Goal: Information Seeking & Learning: Find specific fact

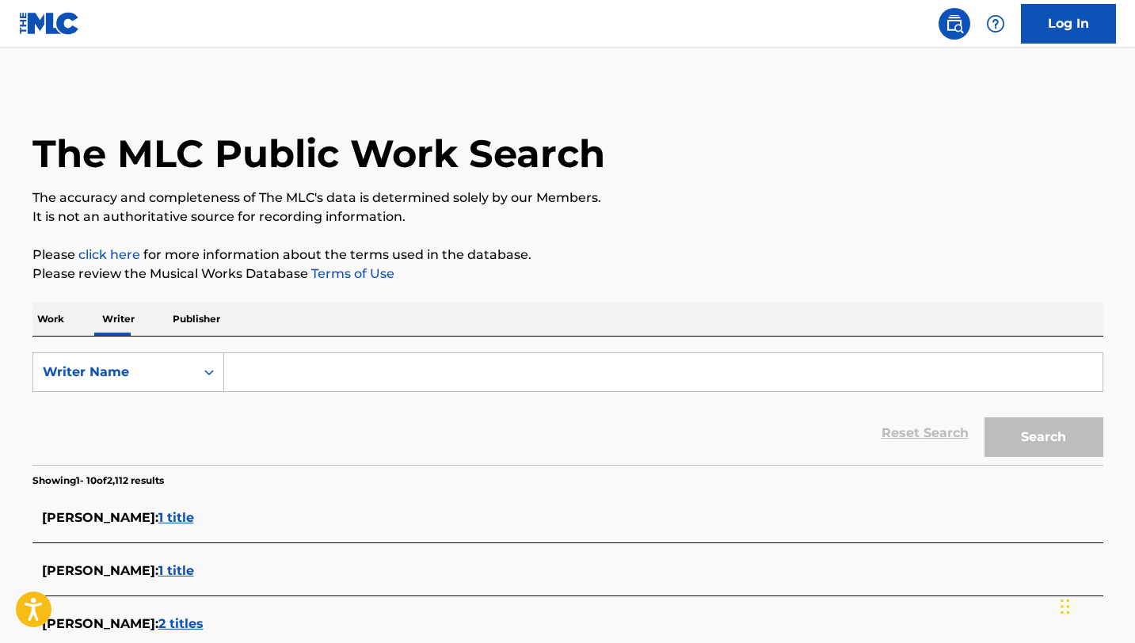
click at [398, 372] on input "Search Form" at bounding box center [663, 372] width 879 height 38
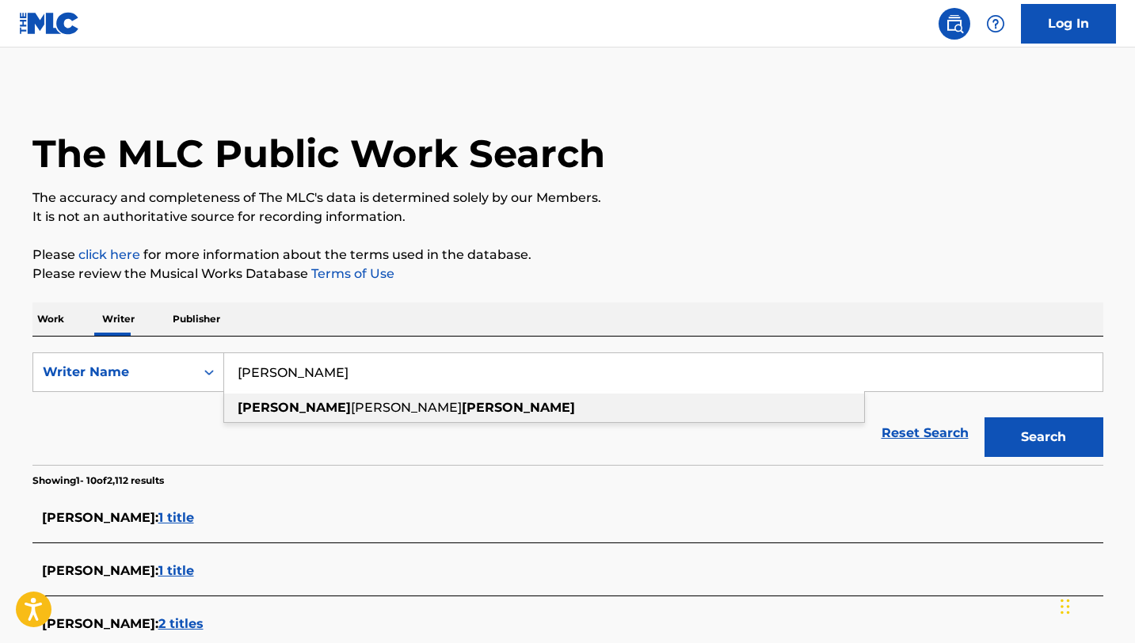
click at [462, 410] on strong "[PERSON_NAME]" at bounding box center [518, 407] width 113 height 15
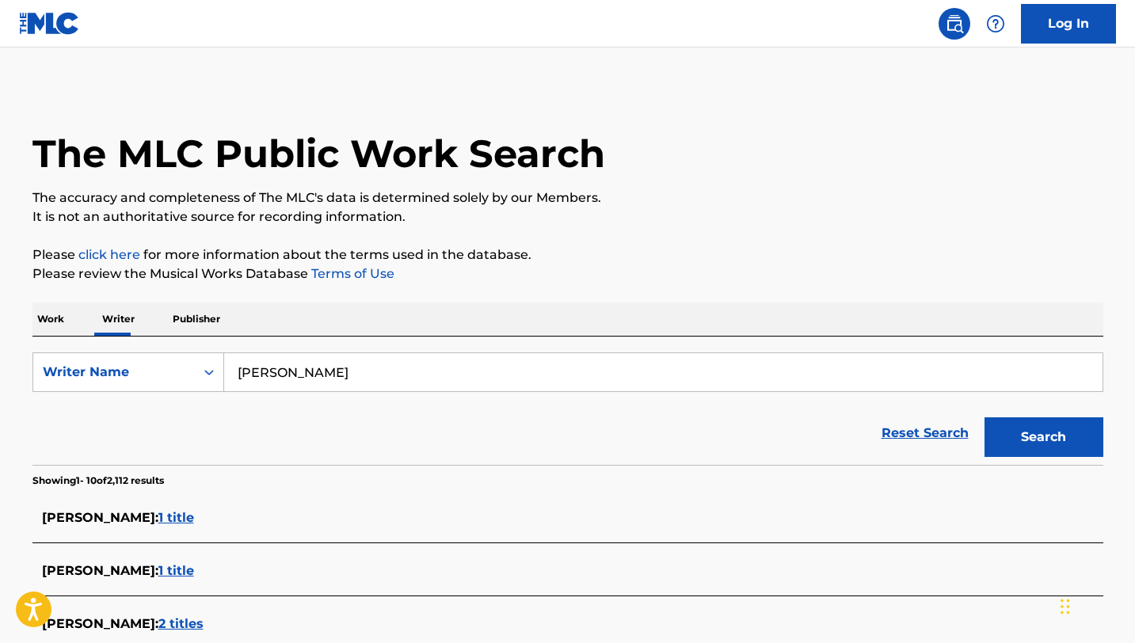
click at [985, 418] on button "Search" at bounding box center [1044, 438] width 119 height 40
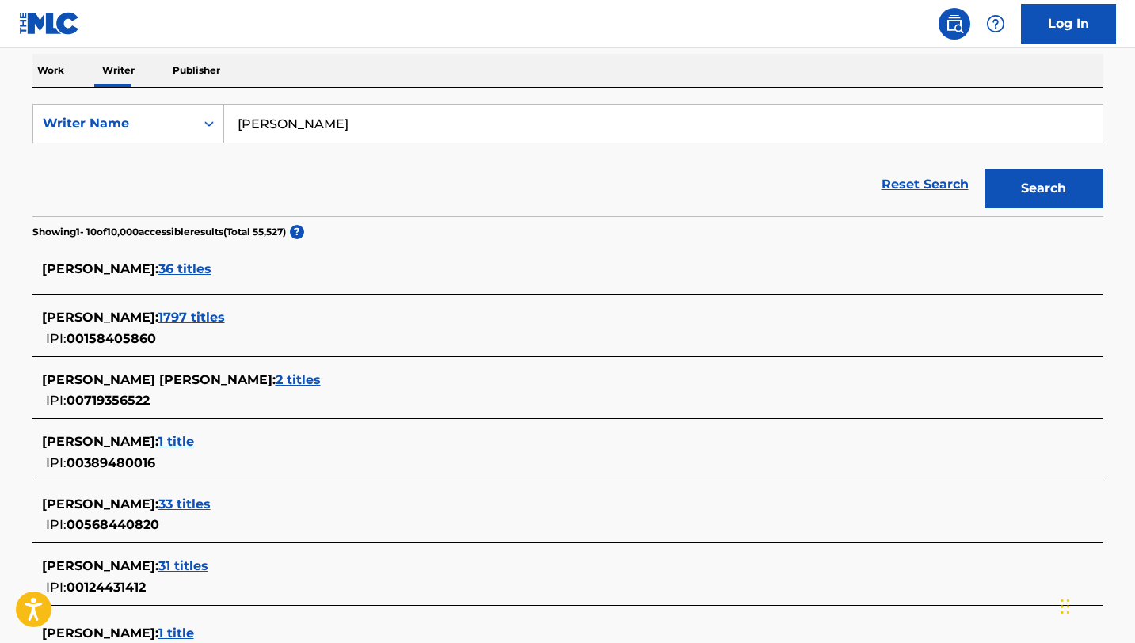
scroll to position [252, 0]
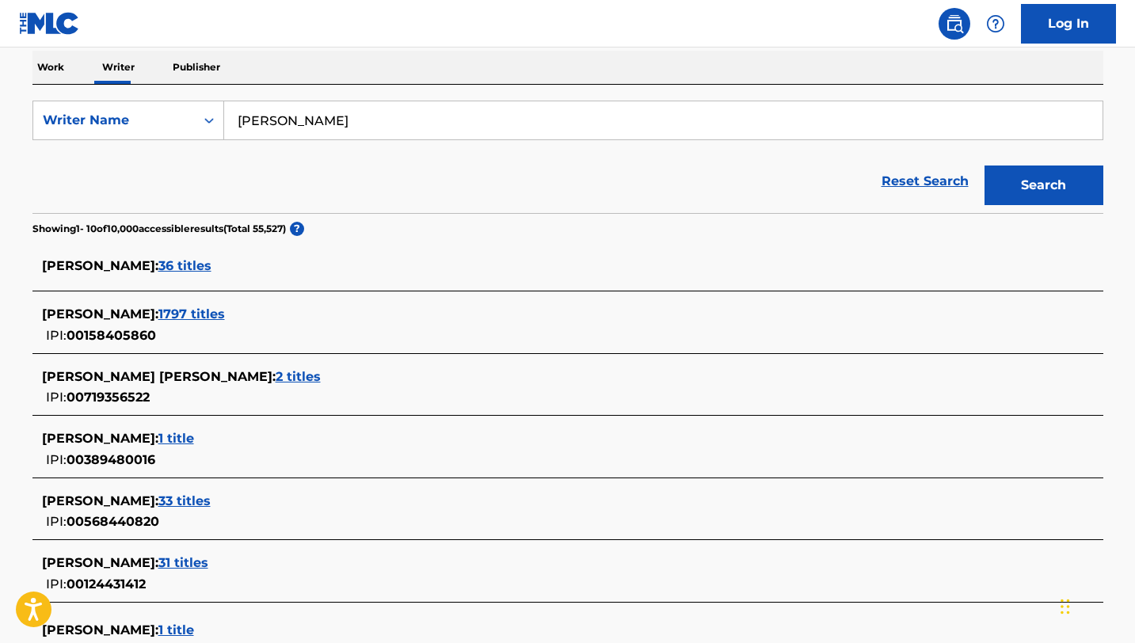
click at [312, 121] on input "[PERSON_NAME]" at bounding box center [663, 120] width 879 height 38
click at [985, 166] on button "Search" at bounding box center [1044, 186] width 119 height 40
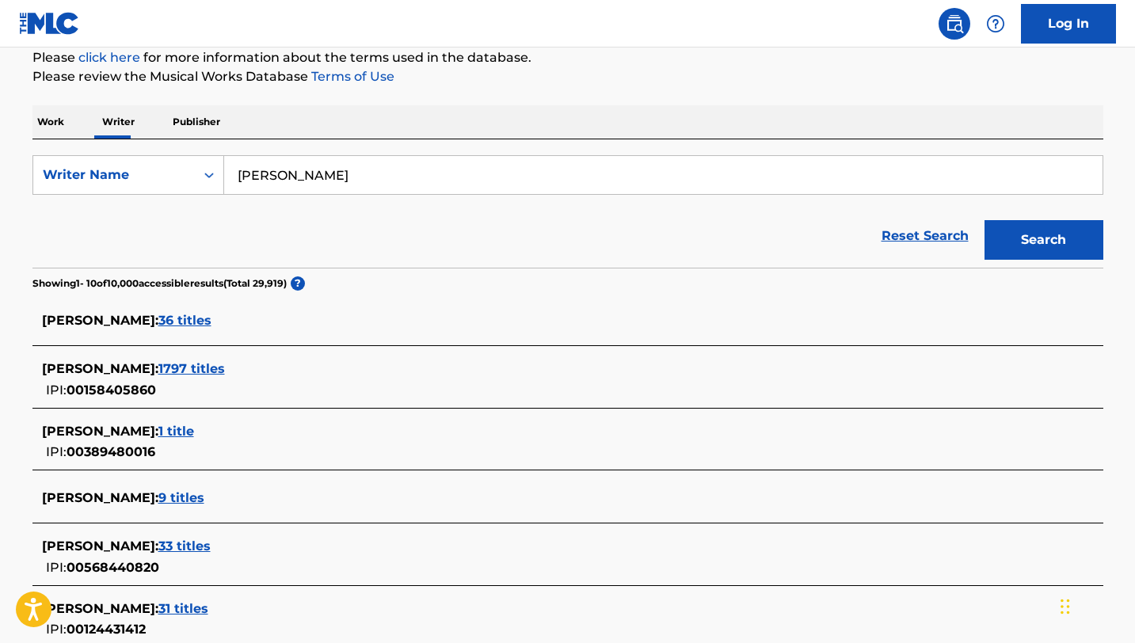
scroll to position [190, 0]
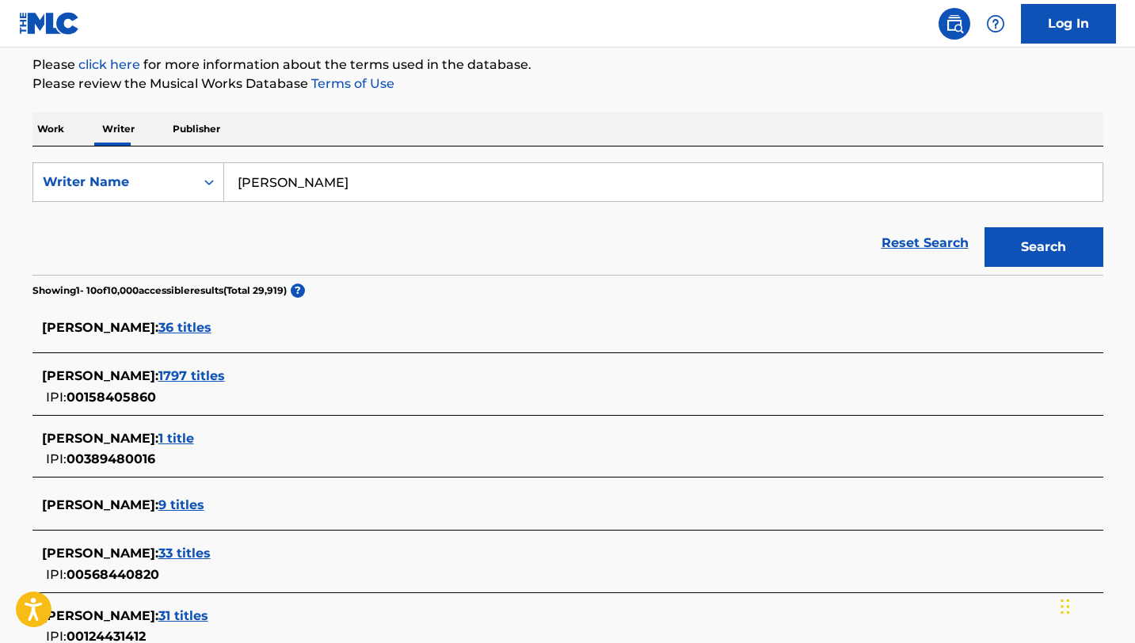
click at [367, 181] on input "[PERSON_NAME]" at bounding box center [663, 182] width 879 height 38
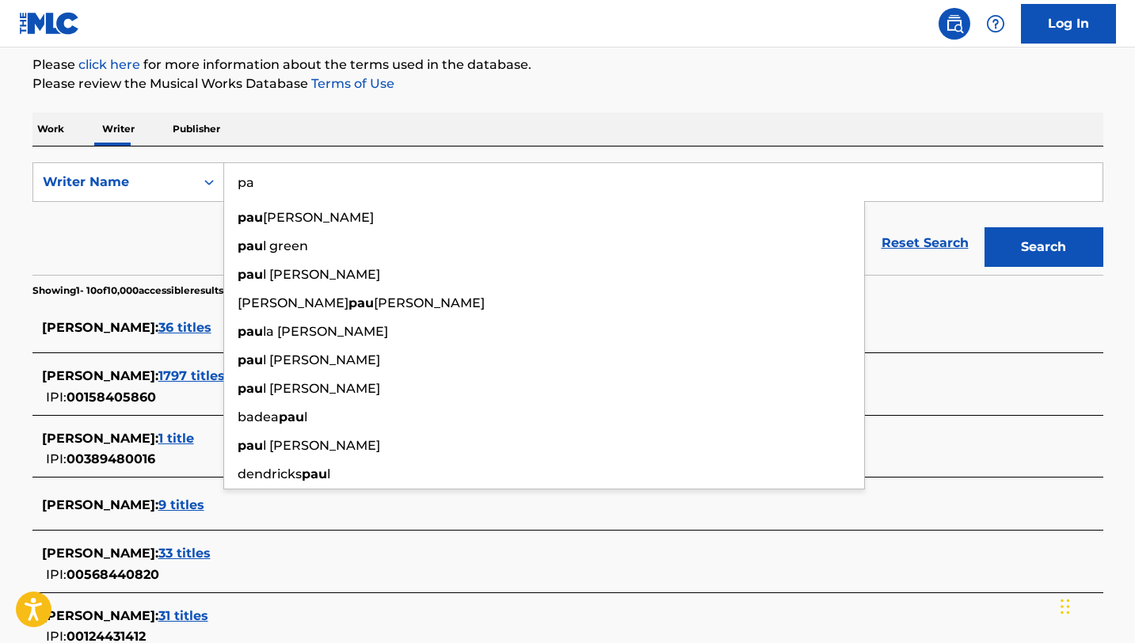
type input "p"
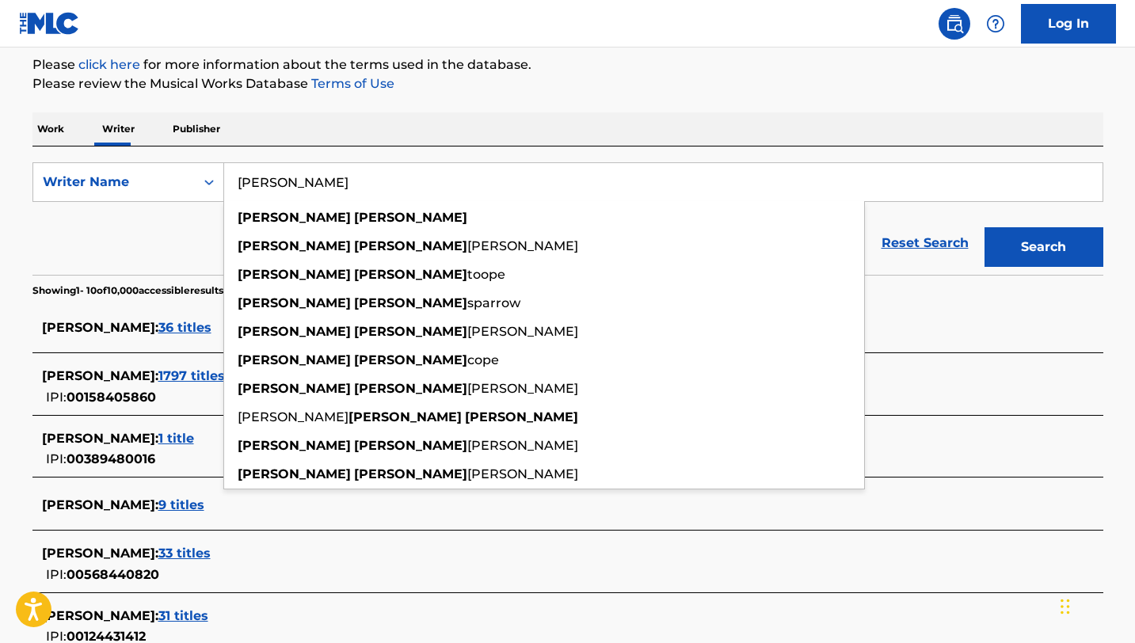
click at [985, 227] on button "Search" at bounding box center [1044, 247] width 119 height 40
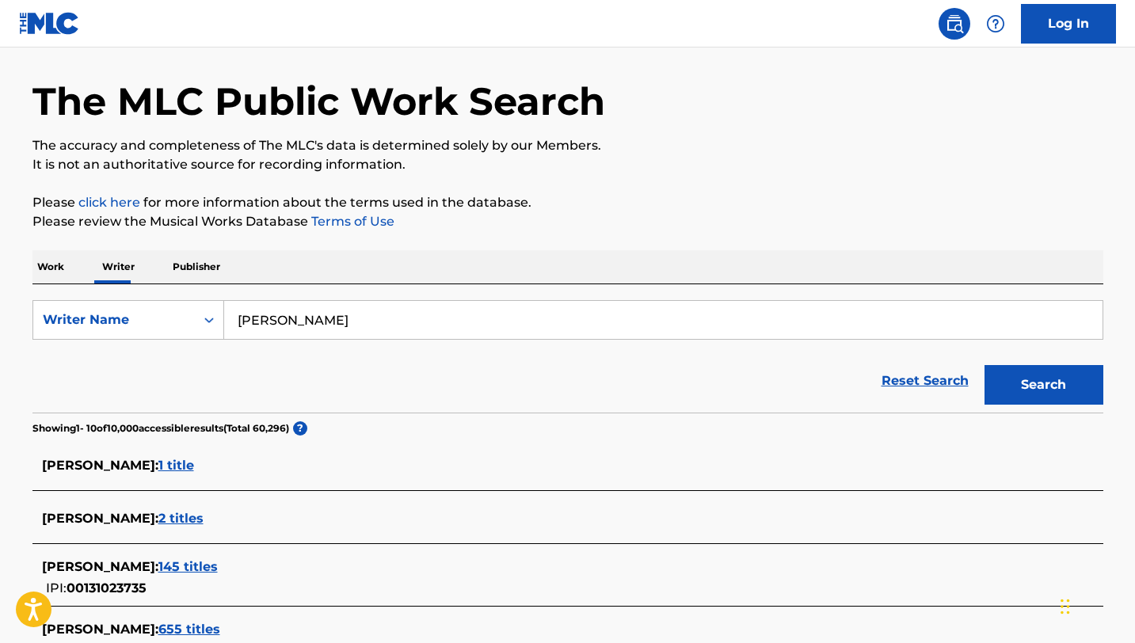
scroll to position [0, 0]
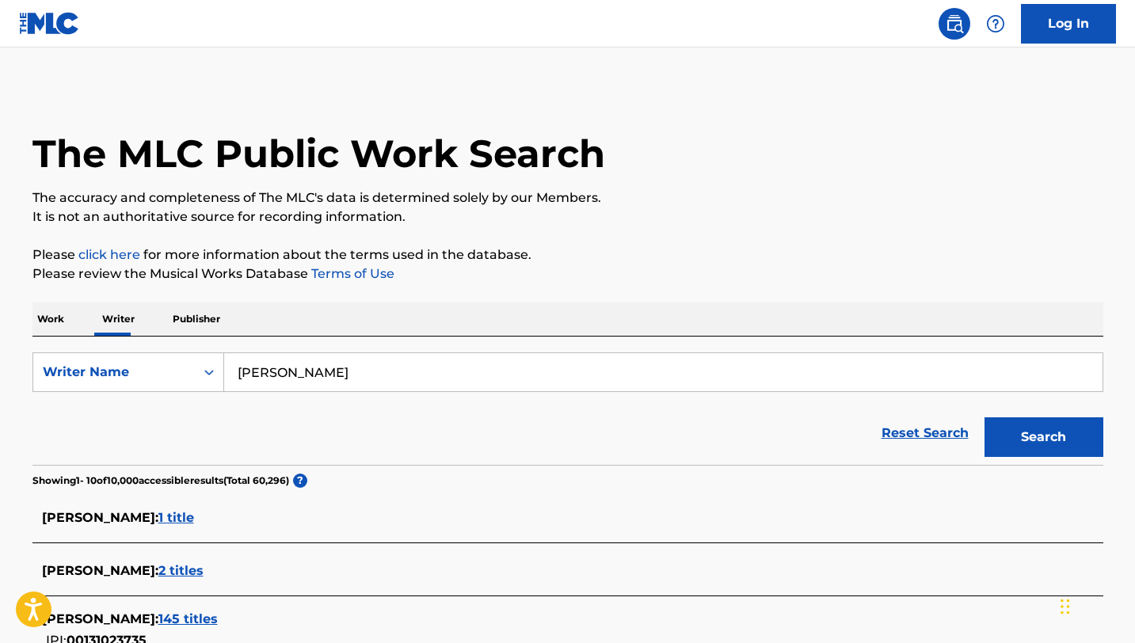
click at [384, 379] on input "[PERSON_NAME]" at bounding box center [663, 372] width 879 height 38
type input "m"
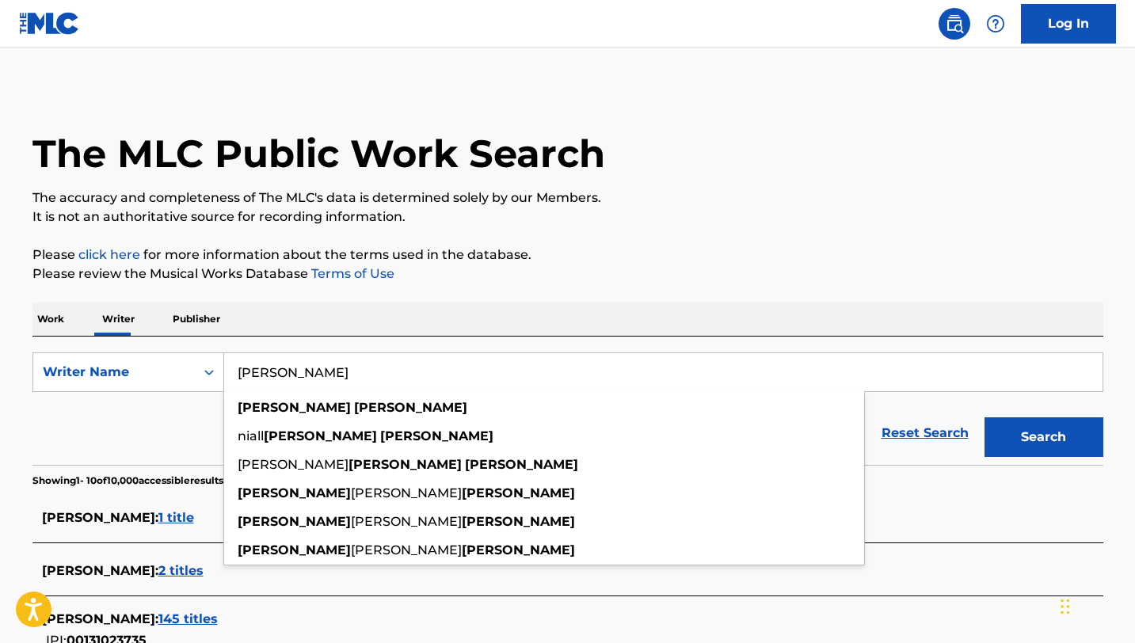
click at [985, 418] on button "Search" at bounding box center [1044, 438] width 119 height 40
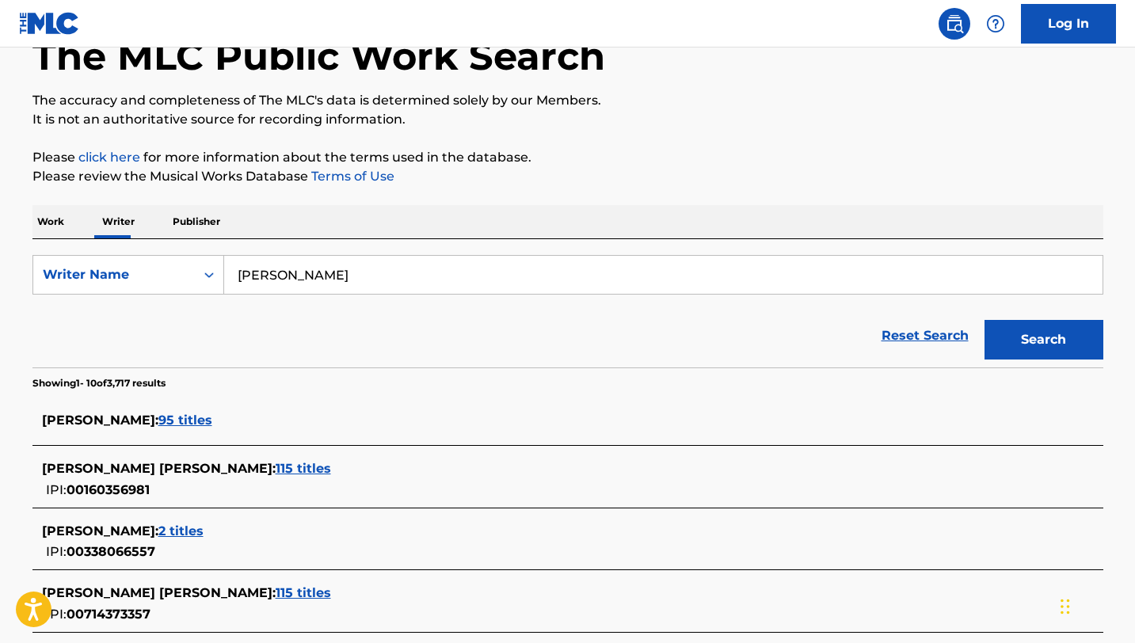
scroll to position [113, 0]
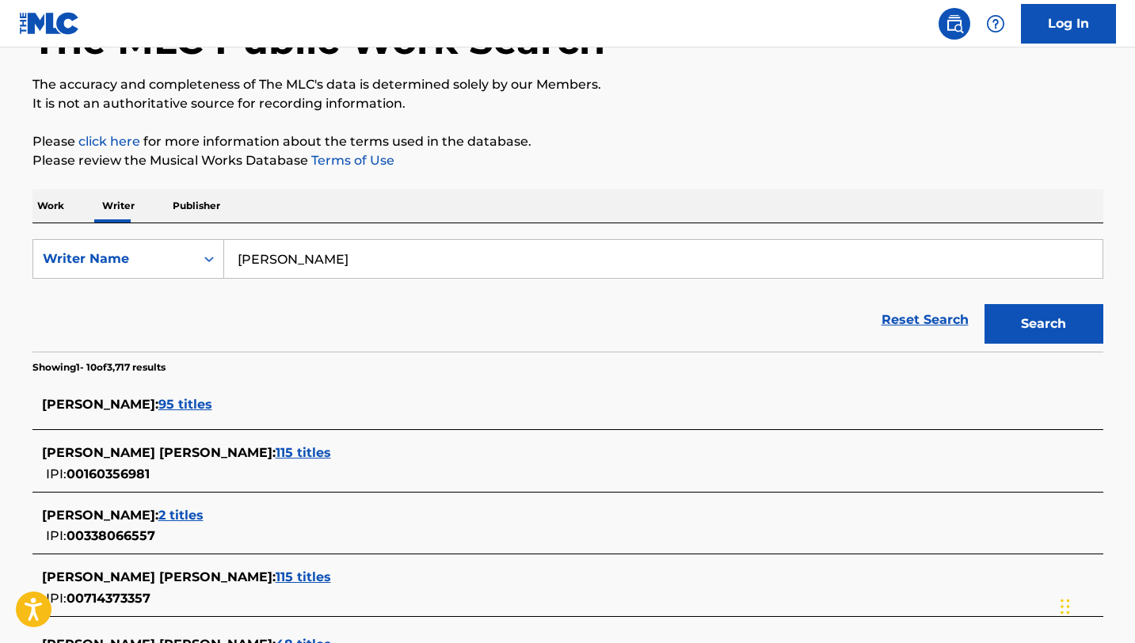
click at [114, 402] on span "[PERSON_NAME] :" at bounding box center [100, 404] width 116 height 15
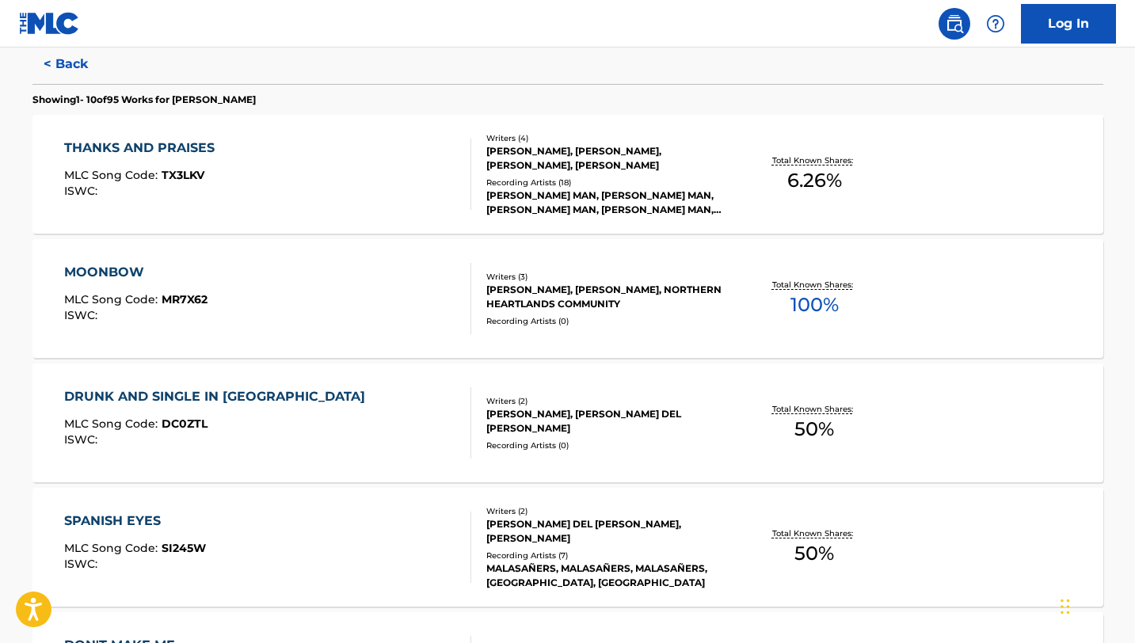
scroll to position [201, 0]
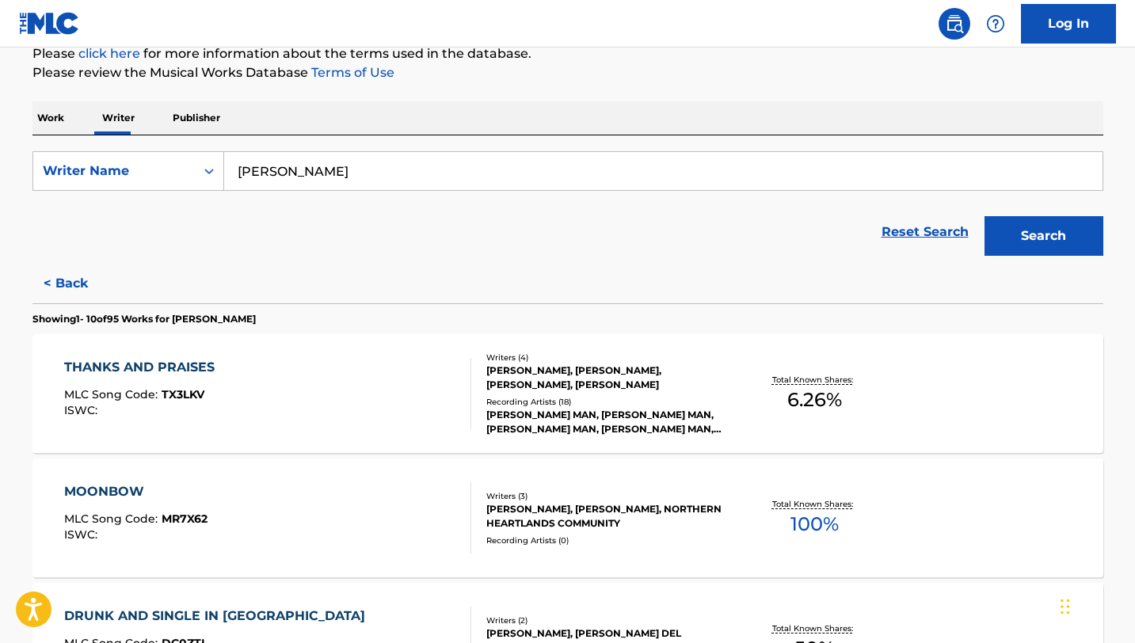
click at [368, 166] on input "[PERSON_NAME]" at bounding box center [663, 171] width 879 height 38
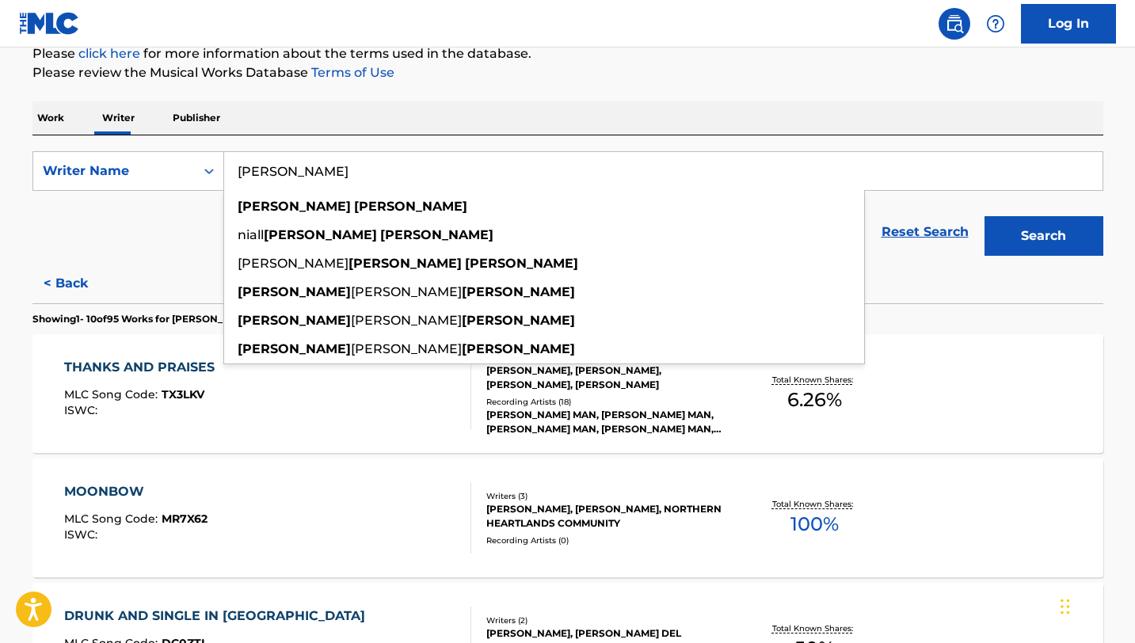
click at [985, 216] on button "Search" at bounding box center [1044, 236] width 119 height 40
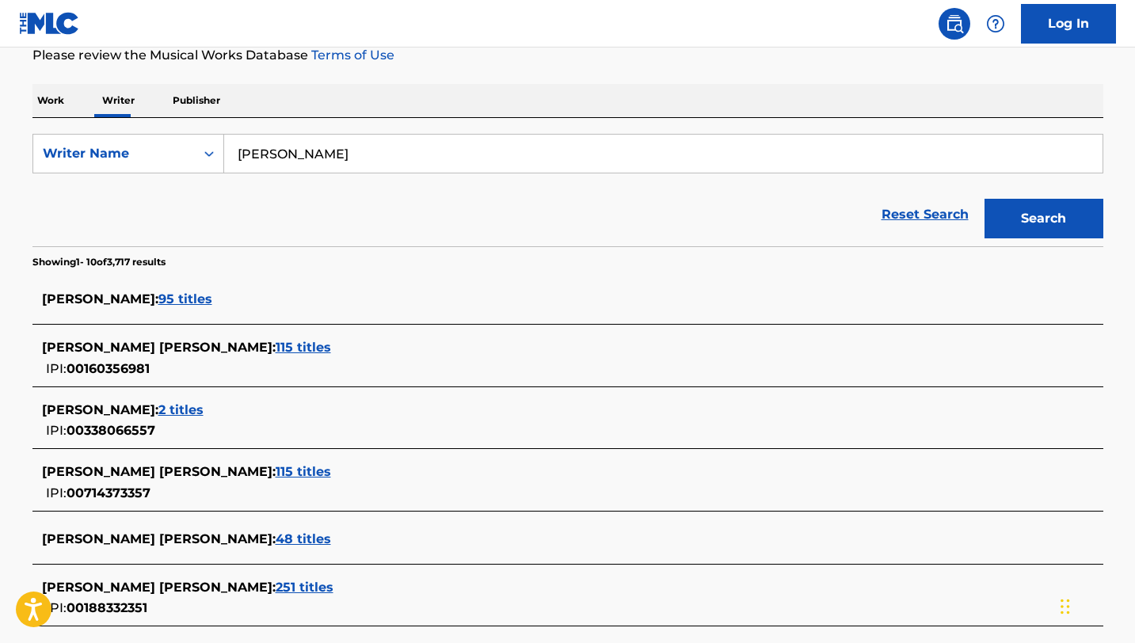
scroll to position [221, 0]
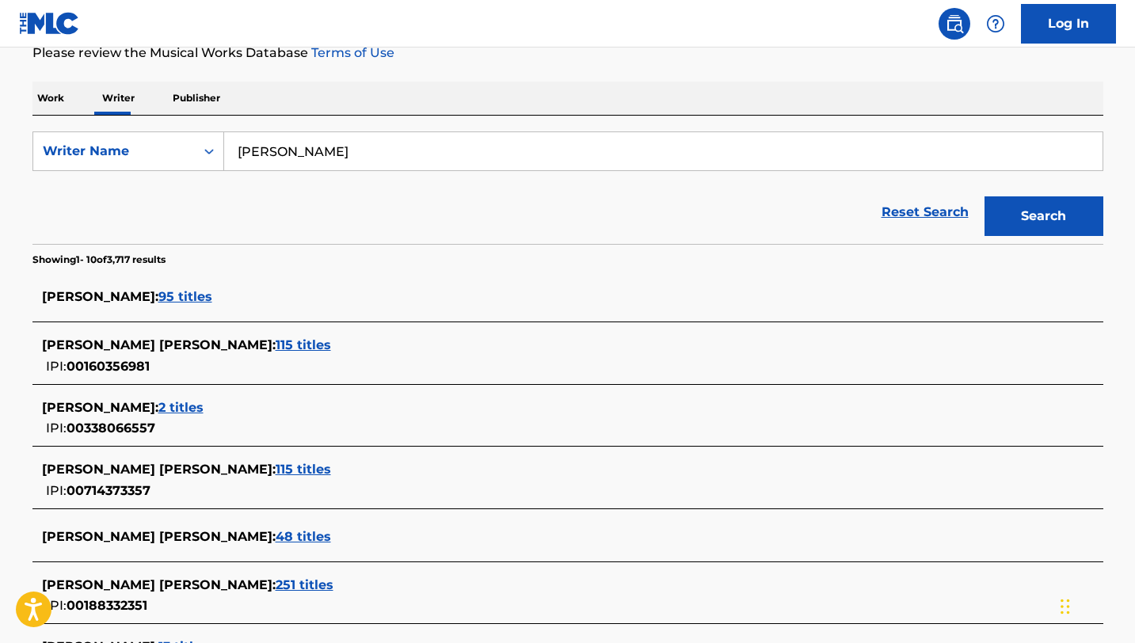
click at [209, 465] on span "[PERSON_NAME] [PERSON_NAME] :" at bounding box center [159, 469] width 234 height 15
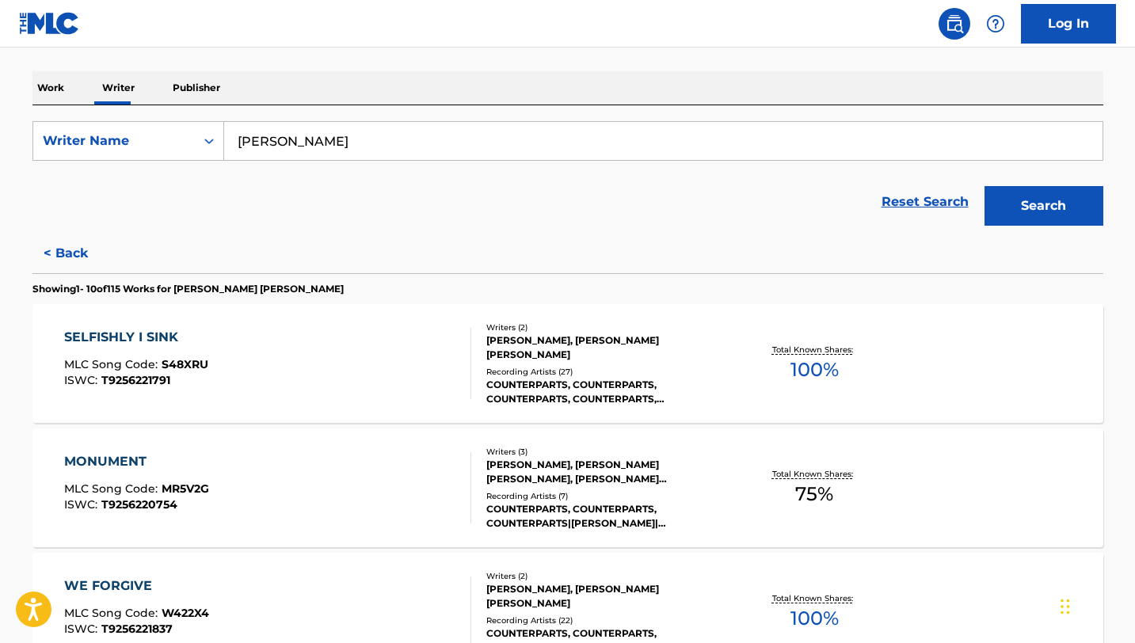
scroll to position [235, 0]
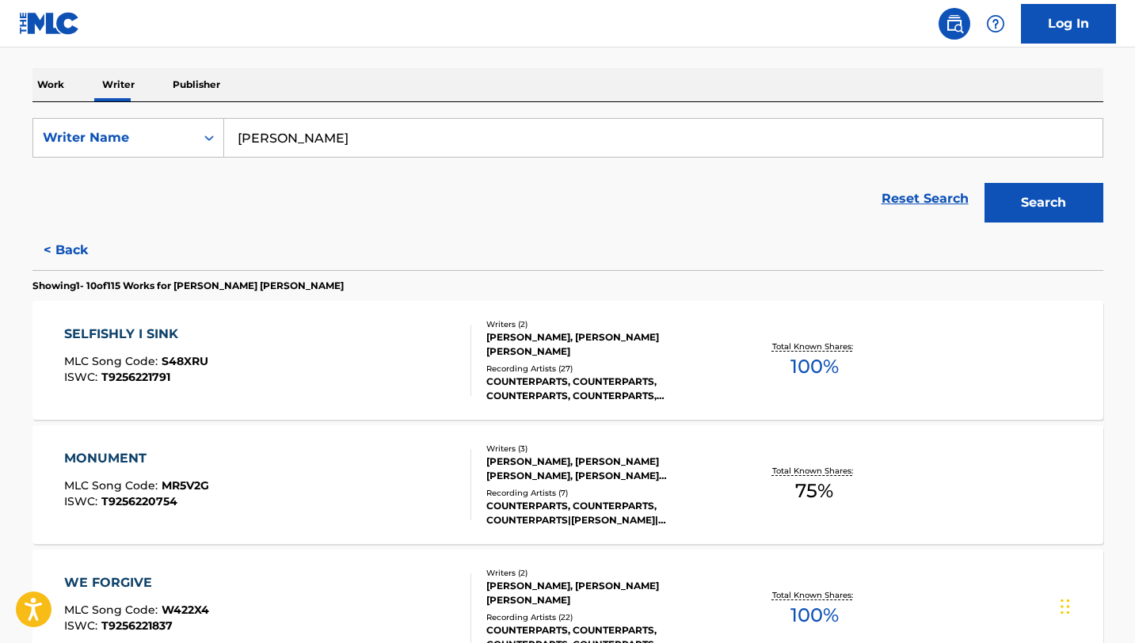
click at [372, 139] on input "[PERSON_NAME]" at bounding box center [663, 138] width 879 height 38
type input "b"
click at [985, 183] on button "Search" at bounding box center [1044, 203] width 119 height 40
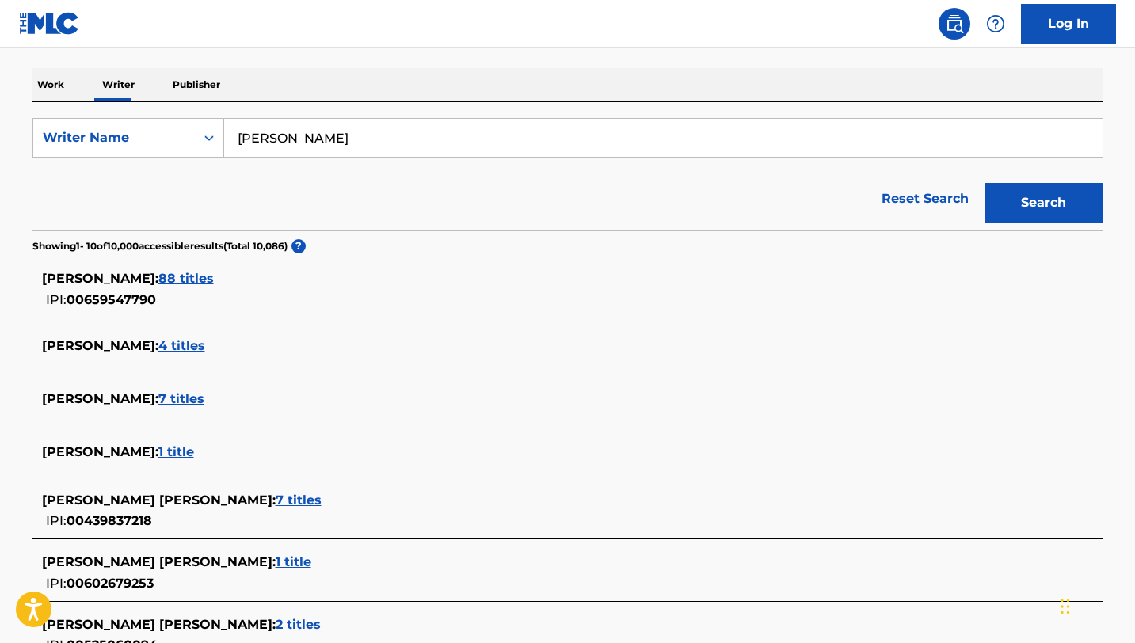
click at [110, 285] on span "[PERSON_NAME] :" at bounding box center [100, 278] width 116 height 15
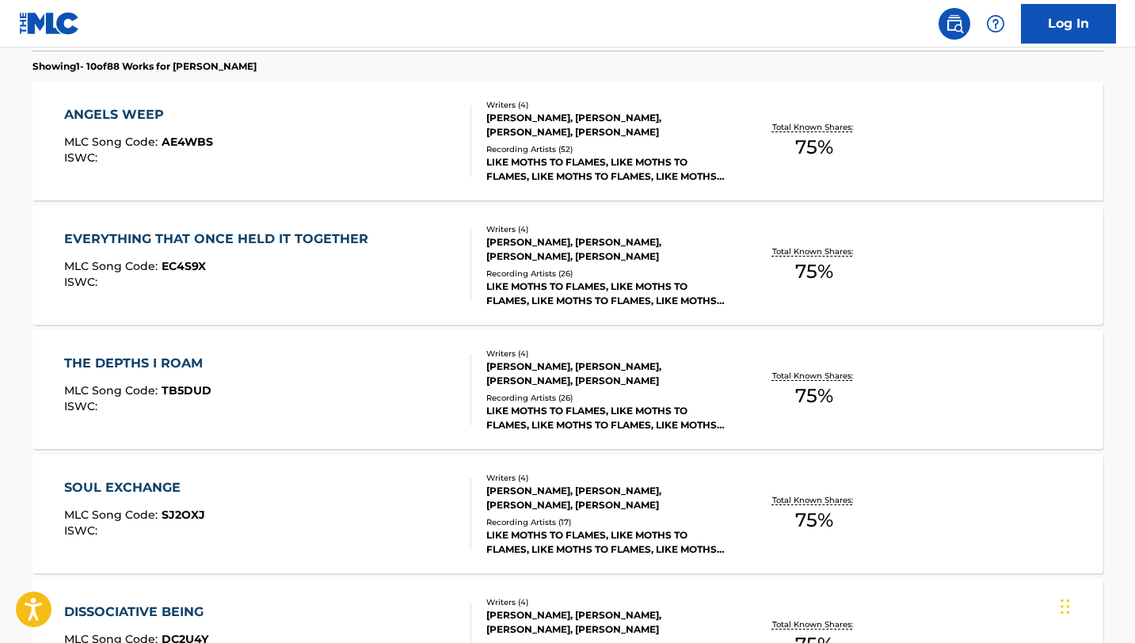
scroll to position [0, 0]
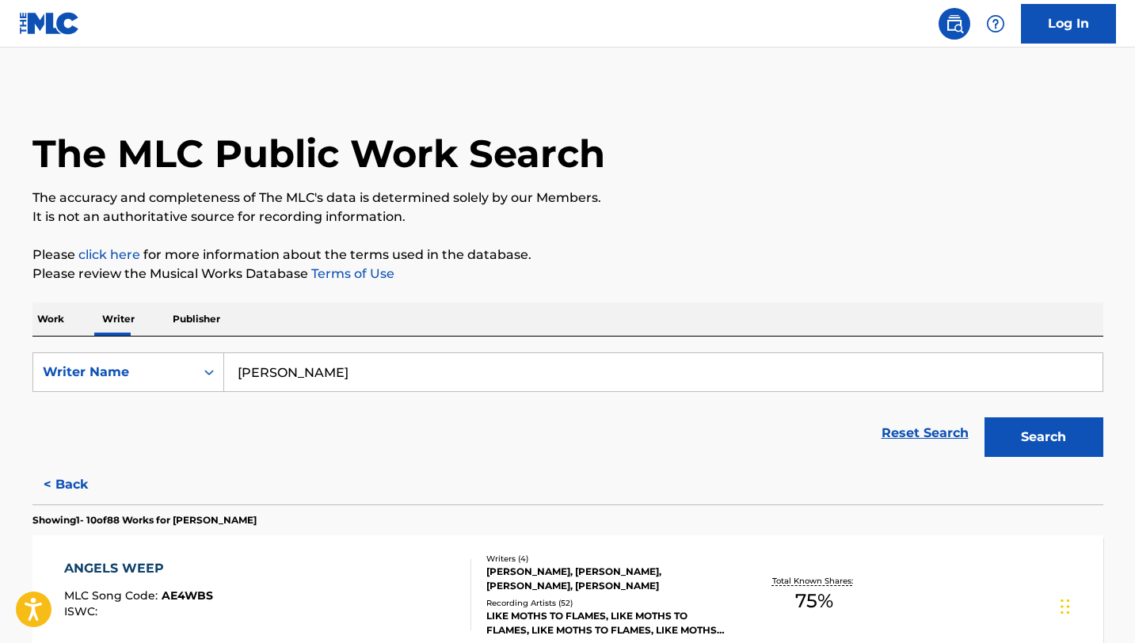
click at [353, 363] on input "[PERSON_NAME]" at bounding box center [663, 372] width 879 height 38
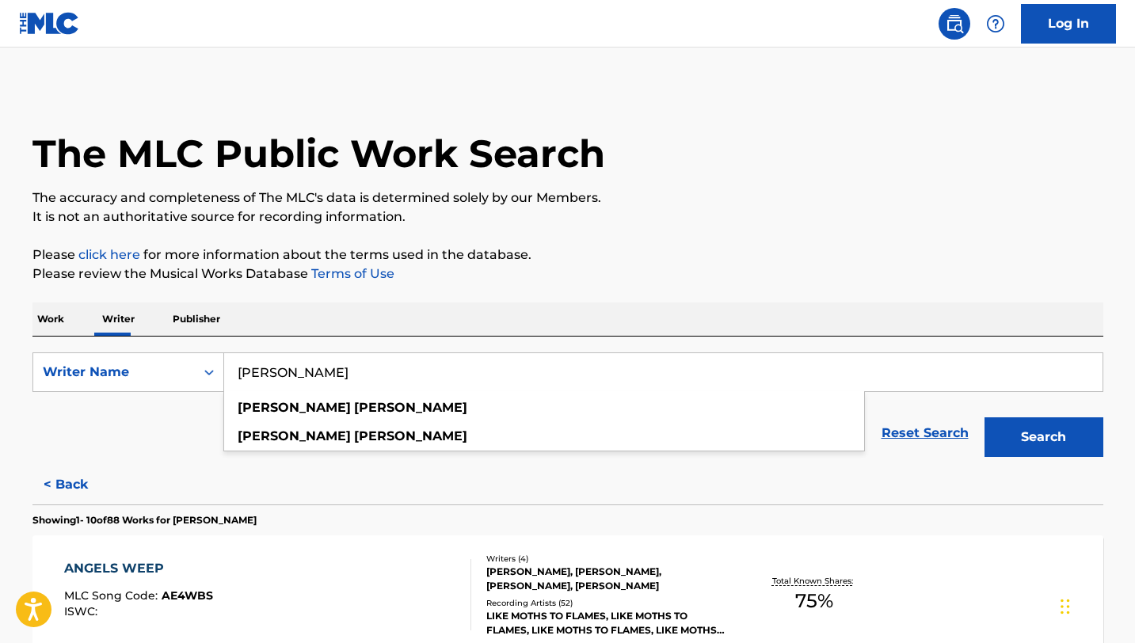
click at [353, 371] on input "[PERSON_NAME]" at bounding box center [663, 372] width 879 height 38
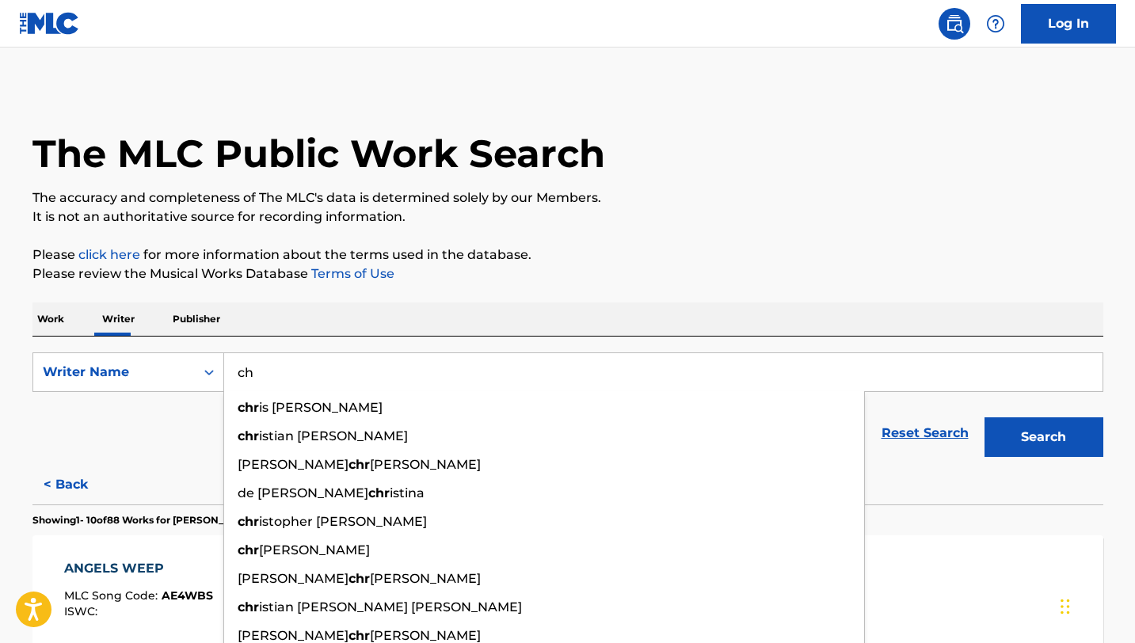
type input "c"
